Goal: Information Seeking & Learning: Find specific fact

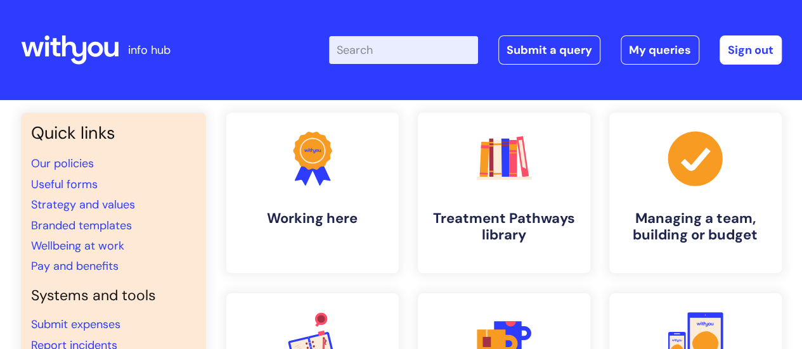
click at [382, 52] on input "Enter your search term here..." at bounding box center [403, 50] width 149 height 28
type input "blue light"
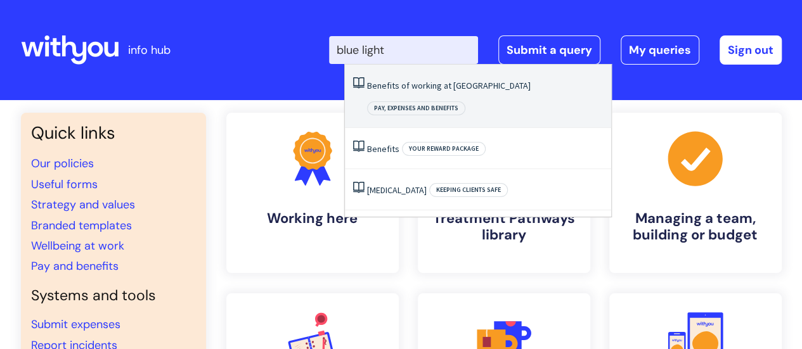
click at [423, 89] on link "Benefits of working at [GEOGRAPHIC_DATA]" at bounding box center [449, 85] width 164 height 11
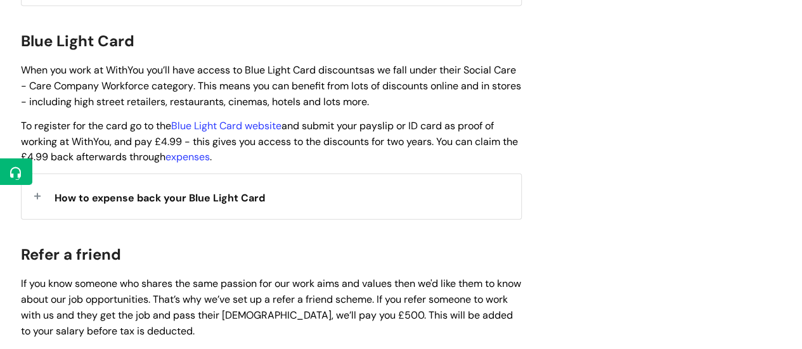
scroll to position [1364, 0]
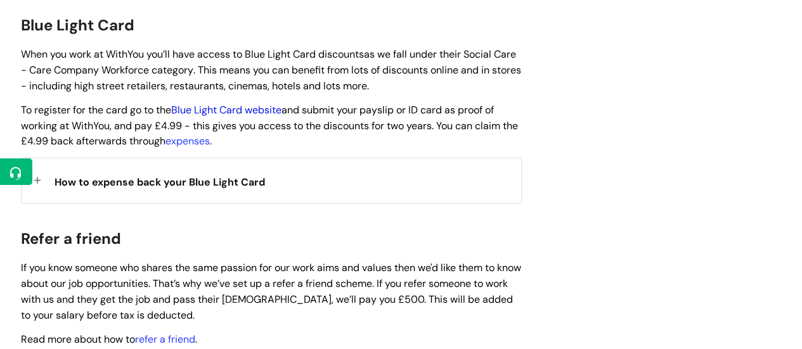
click at [271, 103] on link "Blue Light Card website" at bounding box center [226, 109] width 110 height 13
